Goal: Transaction & Acquisition: Purchase product/service

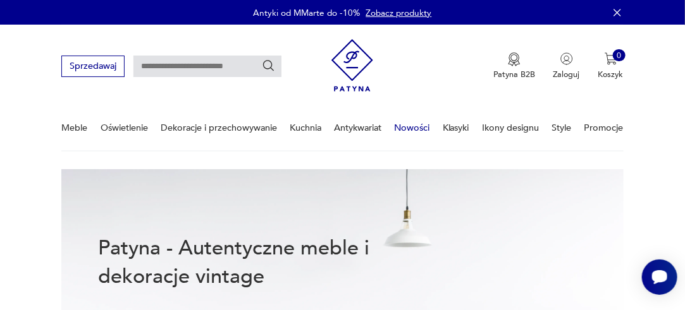
click at [413, 126] on link "Nowości" at bounding box center [412, 128] width 35 height 44
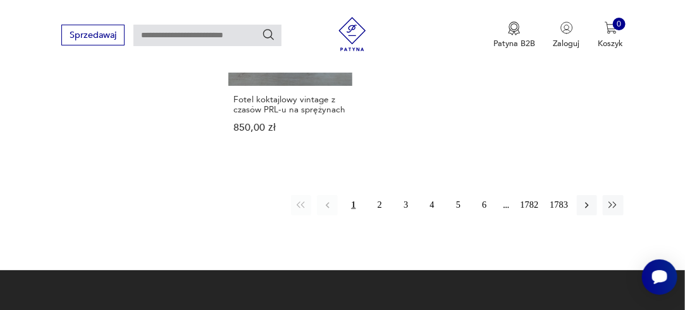
scroll to position [1584, 0]
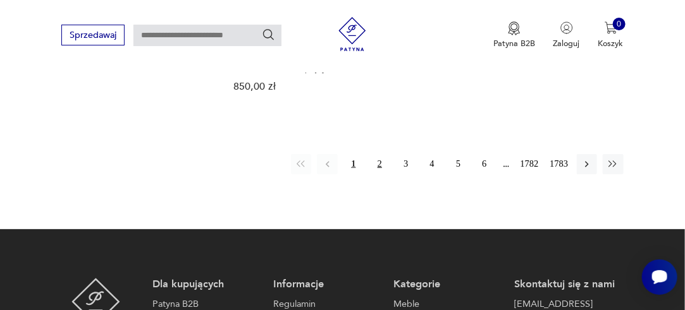
click at [377, 154] on button "2" at bounding box center [379, 164] width 20 height 20
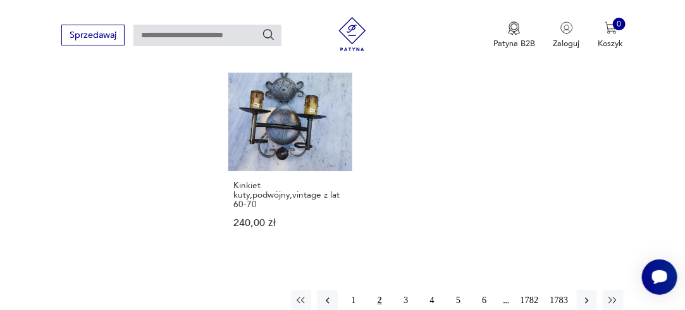
scroll to position [1503, 0]
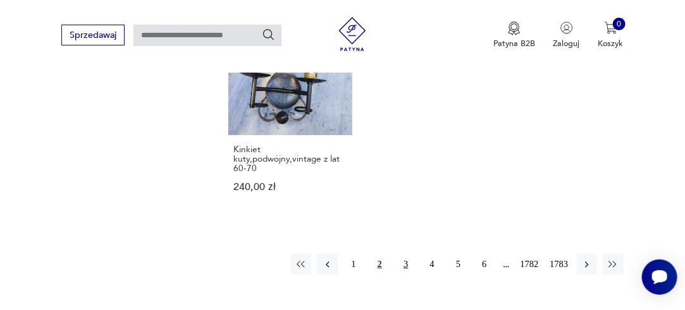
click at [405, 254] on button "3" at bounding box center [406, 264] width 20 height 20
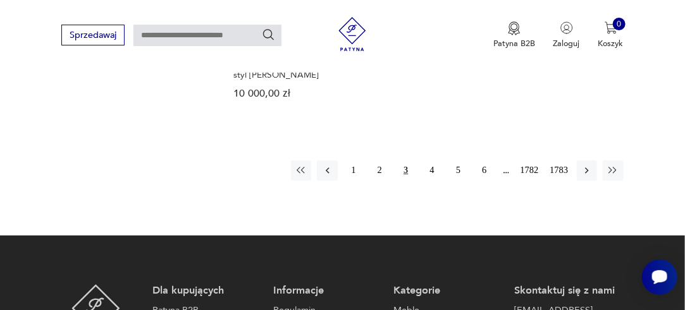
scroll to position [1629, 0]
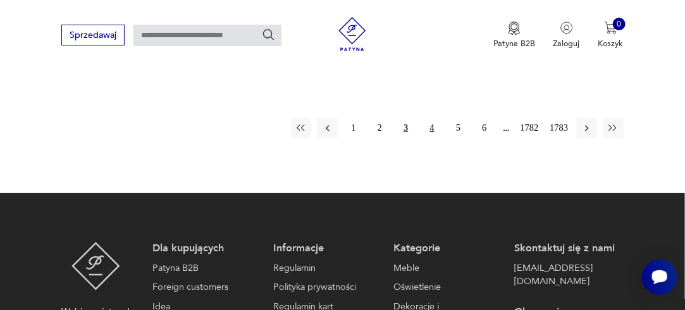
click at [434, 118] on button "4" at bounding box center [432, 128] width 20 height 20
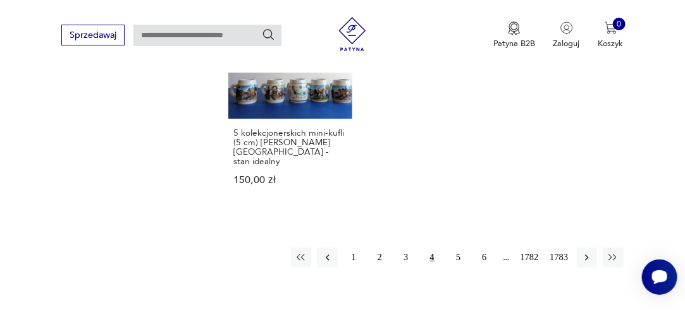
scroll to position [1579, 0]
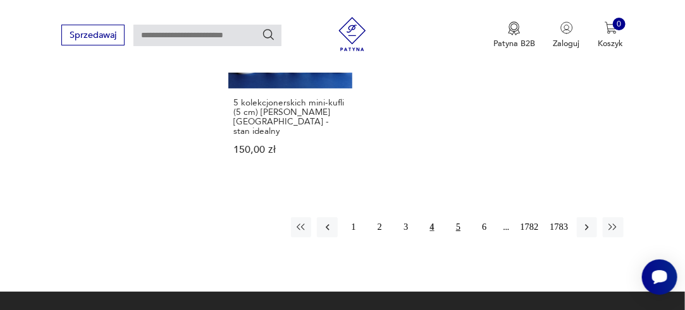
click at [458, 218] on button "5" at bounding box center [458, 228] width 20 height 20
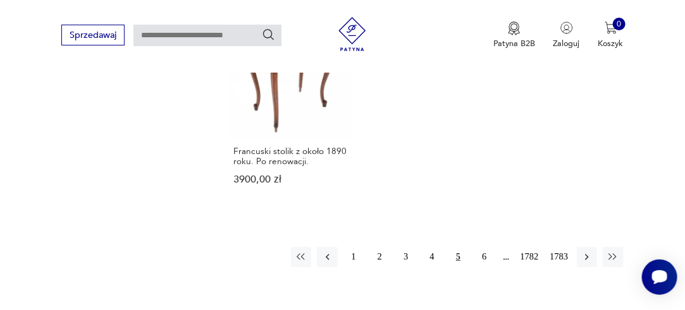
scroll to position [1503, 0]
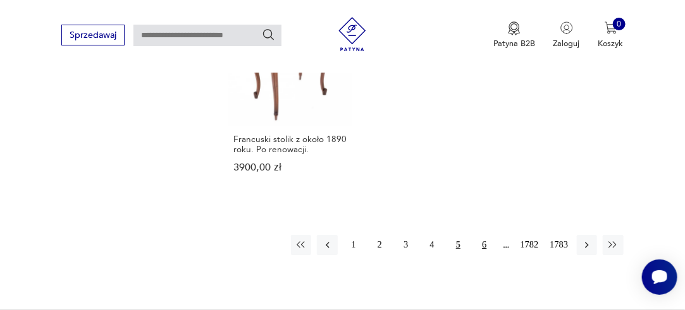
click at [484, 235] on button "6" at bounding box center [484, 245] width 20 height 20
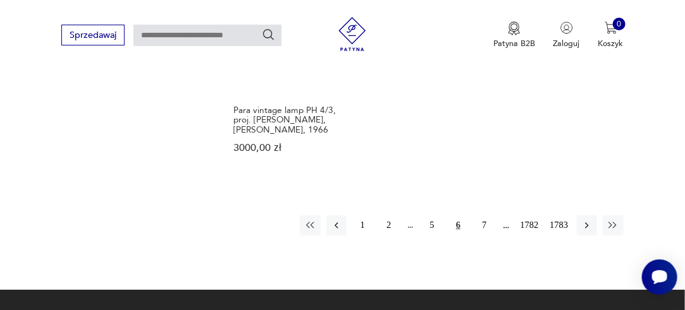
scroll to position [1554, 0]
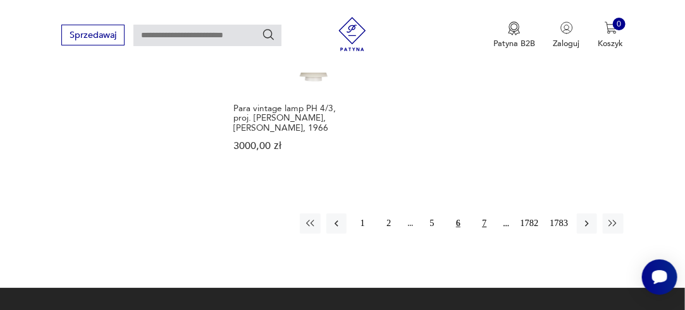
click at [481, 214] on button "7" at bounding box center [484, 224] width 20 height 20
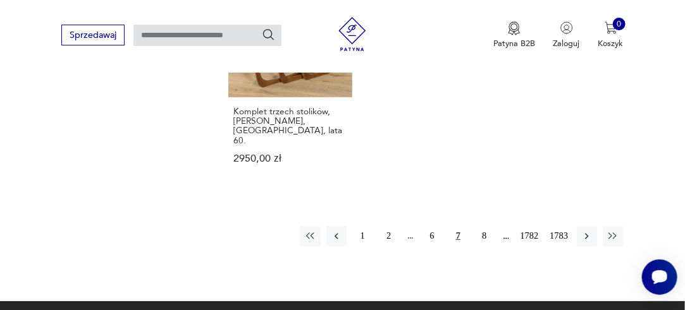
scroll to position [1528, 0]
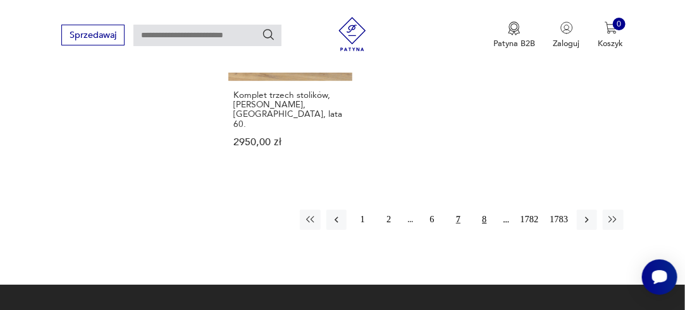
click at [483, 210] on button "8" at bounding box center [484, 220] width 20 height 20
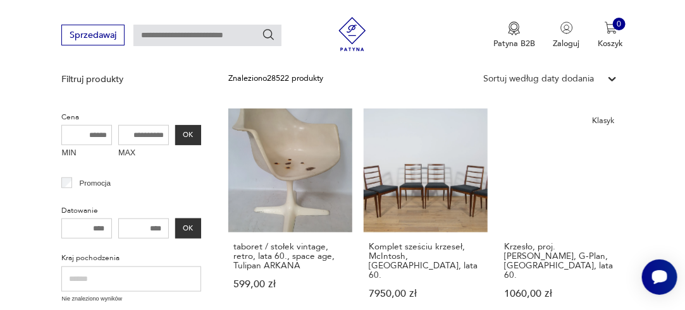
scroll to position [264, 0]
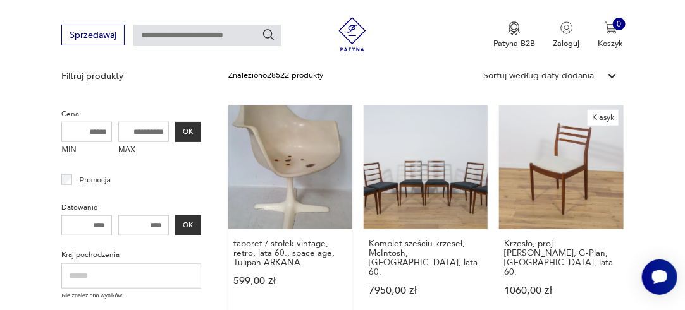
click at [302, 161] on link "taboret / stołek vintage, retro, lata 60., space age, Tulipan ARKANA 599,00 zł" at bounding box center [290, 212] width 124 height 212
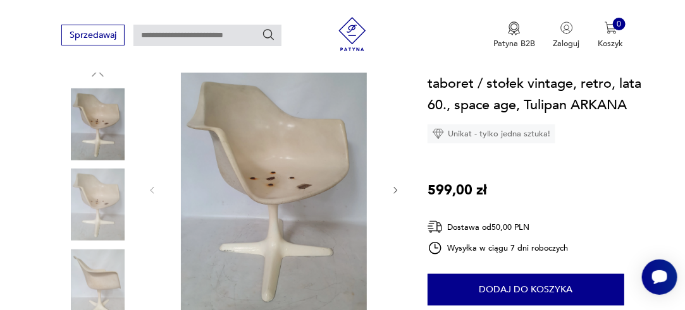
scroll to position [120, 0]
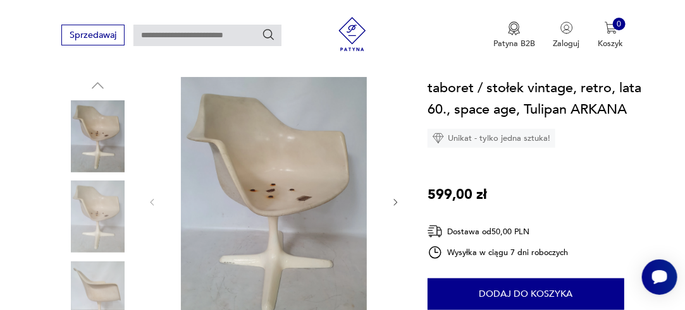
click at [393, 204] on icon "button" at bounding box center [395, 202] width 9 height 9
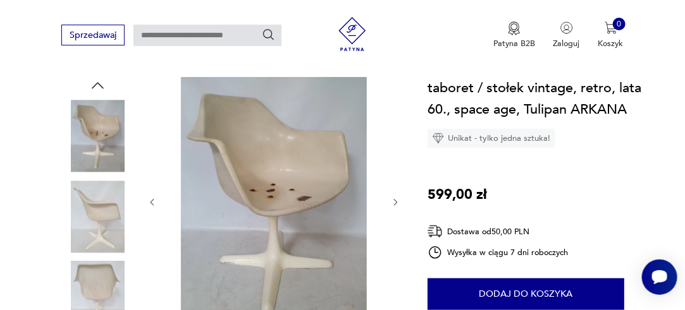
click at [393, 201] on icon "button" at bounding box center [395, 202] width 9 height 9
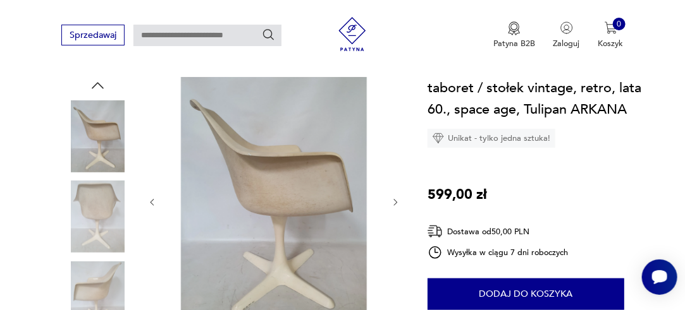
click at [395, 201] on icon "button" at bounding box center [395, 202] width 9 height 9
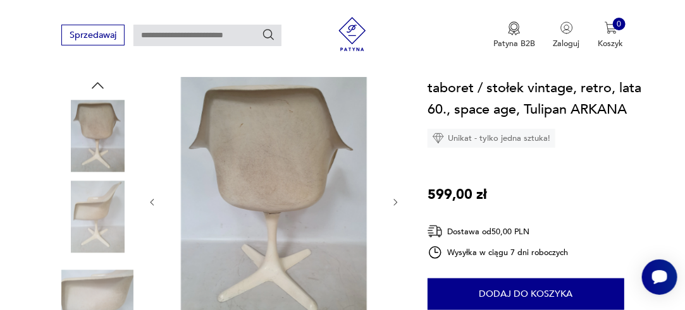
click at [395, 201] on icon "button" at bounding box center [395, 202] width 9 height 9
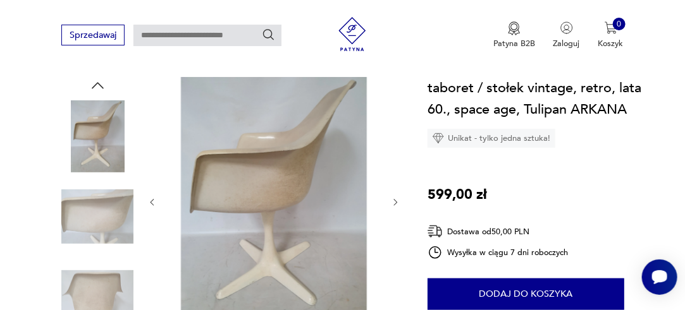
click at [395, 201] on icon "button" at bounding box center [395, 202] width 9 height 9
